Goal: Task Accomplishment & Management: Manage account settings

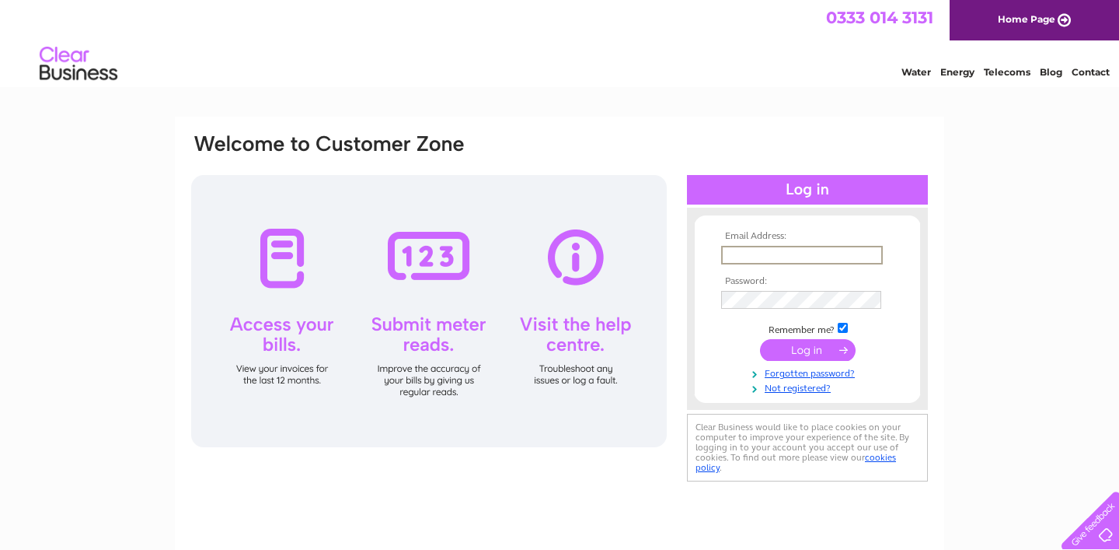
type input "[EMAIL_ADDRESS][DOMAIN_NAME]"
click at [798, 342] on input "submit" at bounding box center [808, 350] width 96 height 22
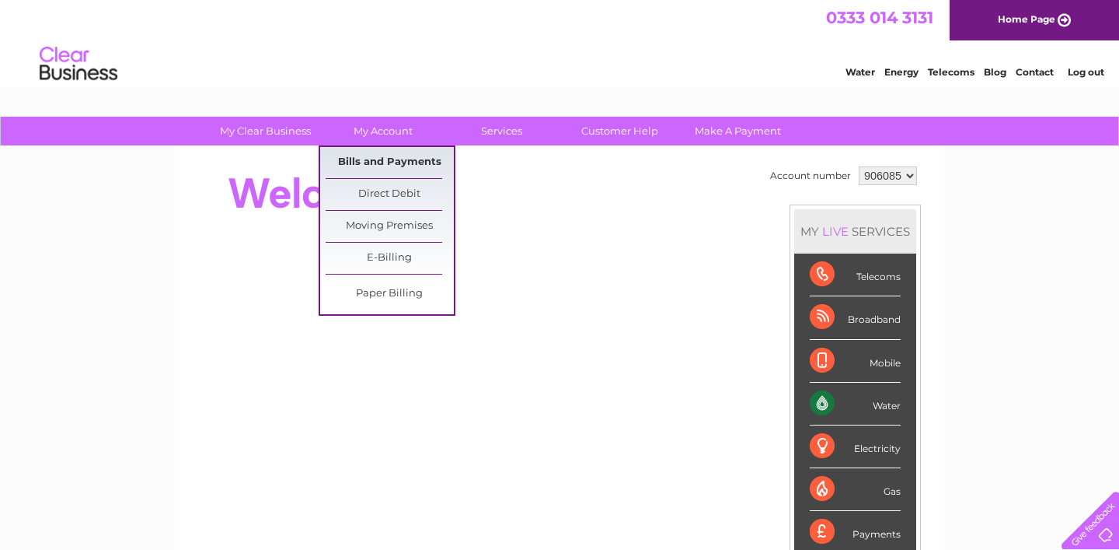
click at [389, 162] on link "Bills and Payments" at bounding box center [390, 162] width 128 height 31
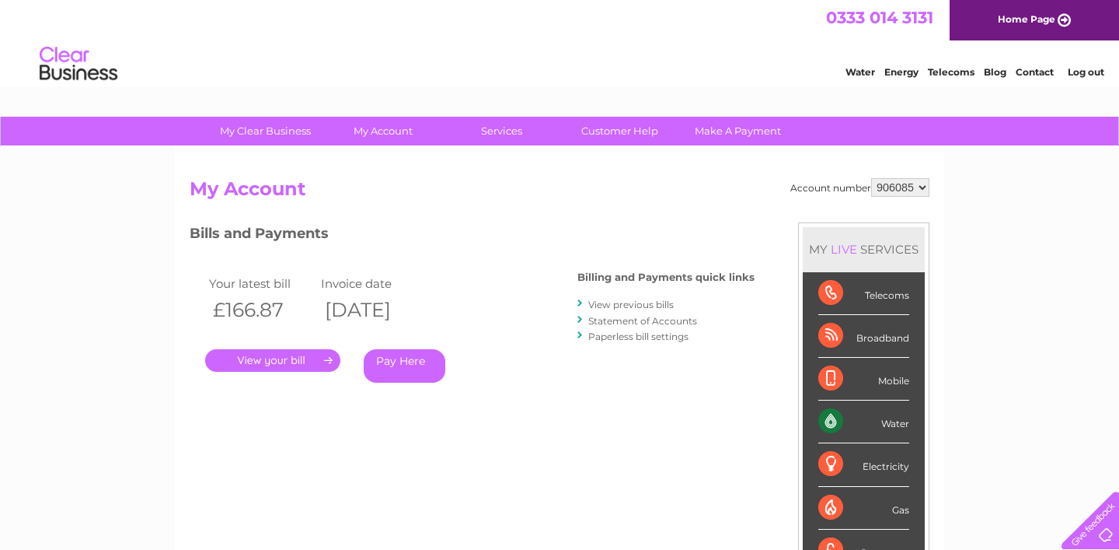
click at [305, 352] on link "." at bounding box center [272, 360] width 135 height 23
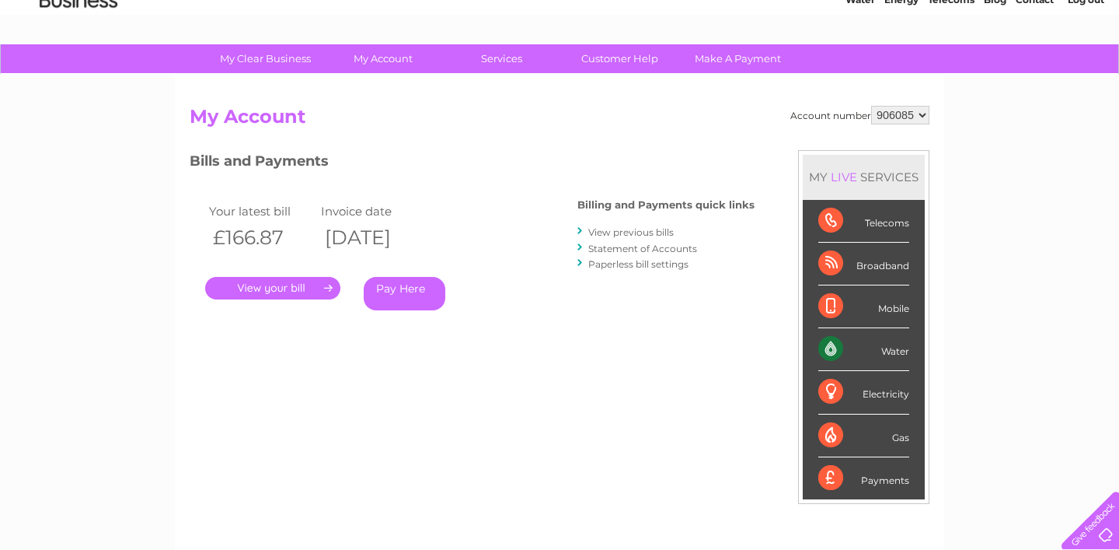
scroll to position [69, 0]
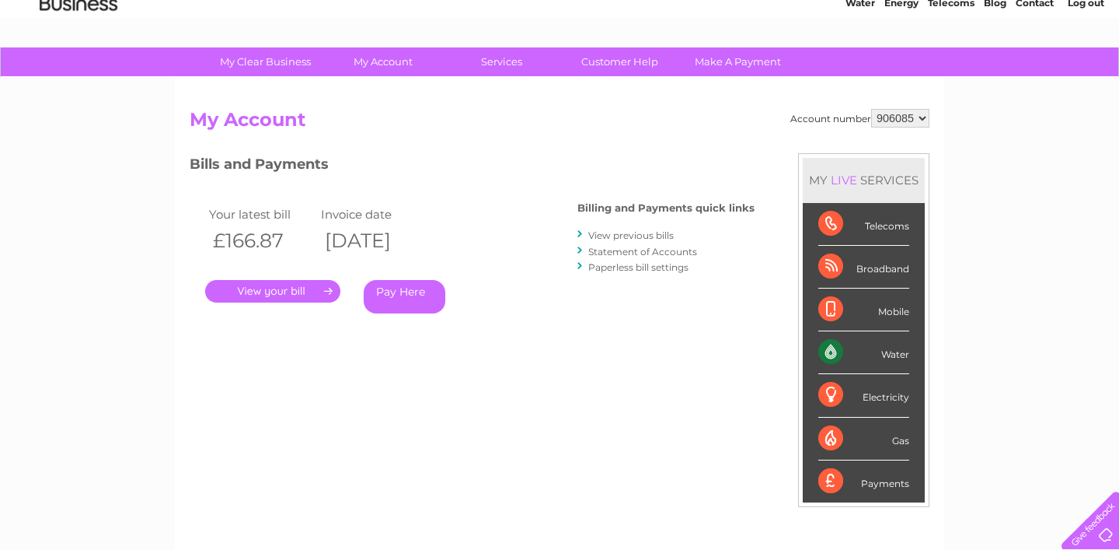
click at [269, 280] on link "." at bounding box center [272, 291] width 135 height 23
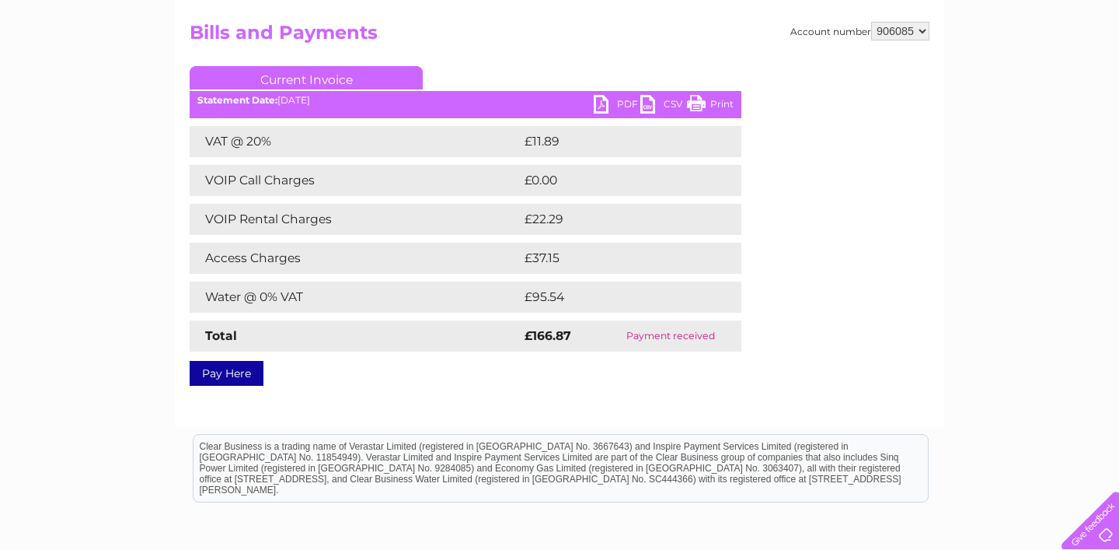
scroll to position [183, 0]
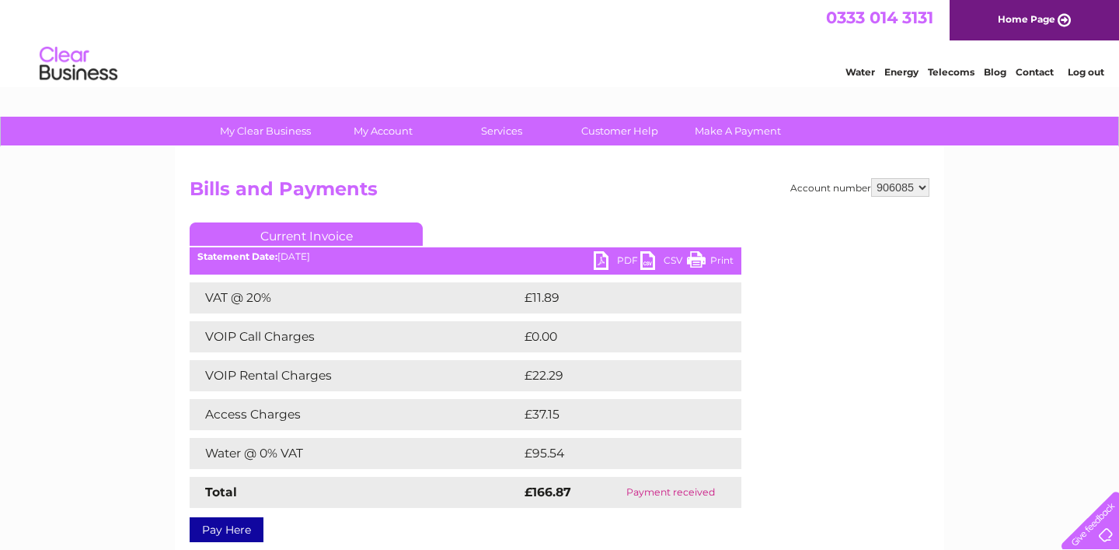
click at [619, 261] on link "PDF" at bounding box center [617, 262] width 47 height 23
